Goal: Task Accomplishment & Management: Use online tool/utility

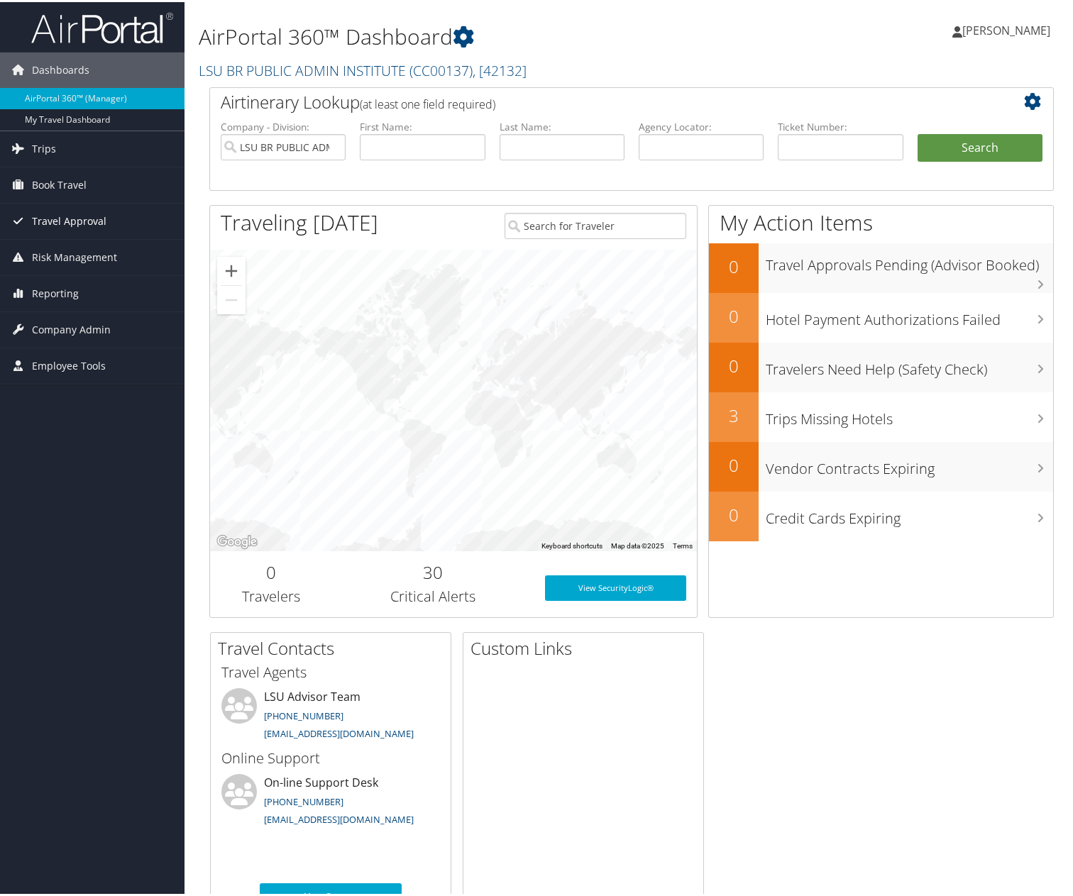
click at [69, 230] on span "Travel Approval" at bounding box center [69, 219] width 75 height 35
click at [76, 190] on span "Book Travel" at bounding box center [59, 182] width 55 height 35
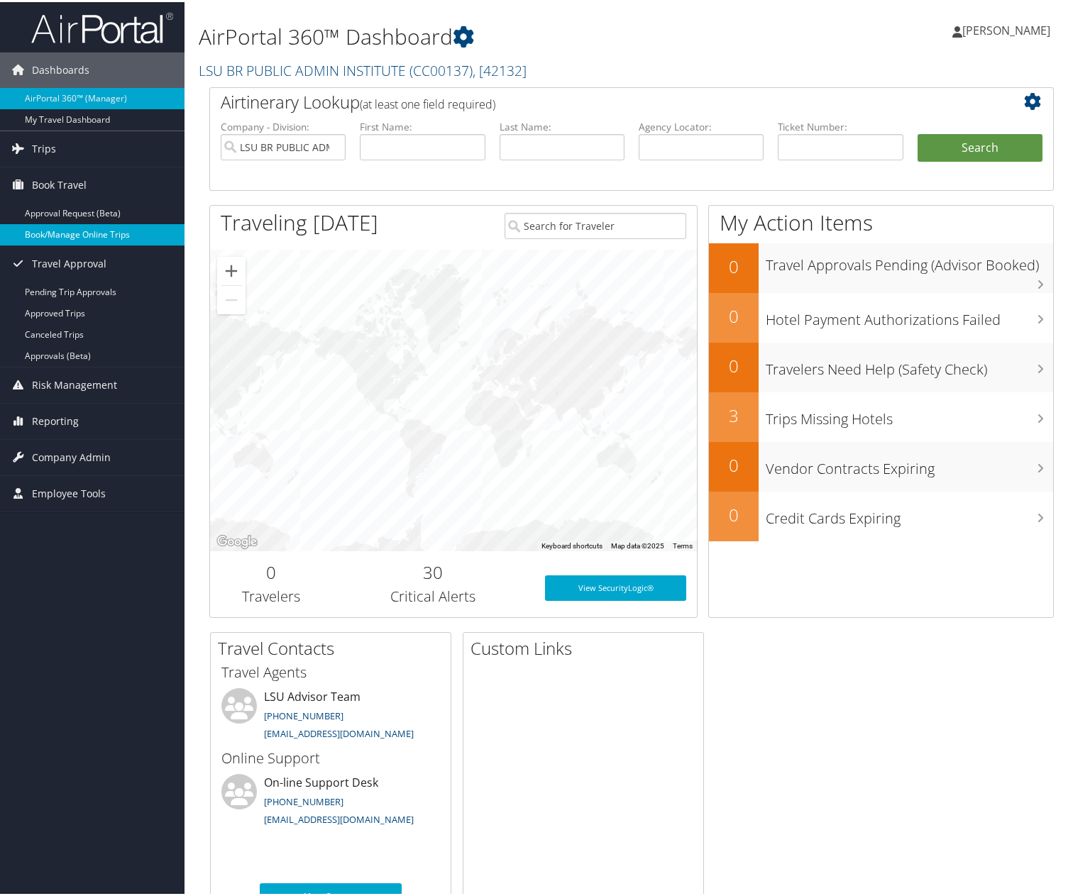
click at [51, 236] on link "Book/Manage Online Trips" at bounding box center [92, 232] width 184 height 21
